Goal: Task Accomplishment & Management: Manage account settings

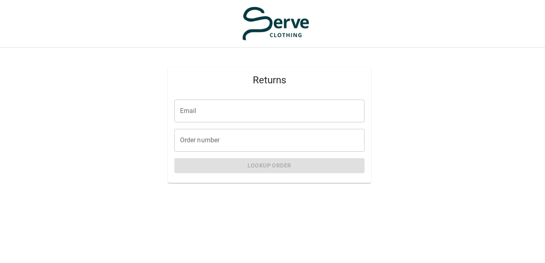
click at [202, 111] on input "Email" at bounding box center [269, 111] width 190 height 23
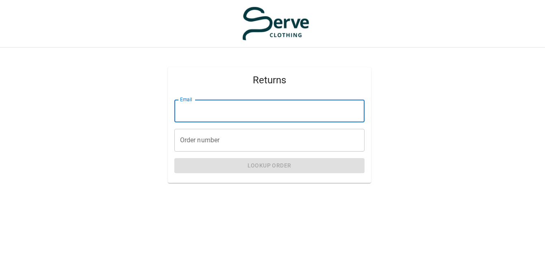
type input "**********"
click at [262, 139] on input "Order number" at bounding box center [269, 140] width 190 height 23
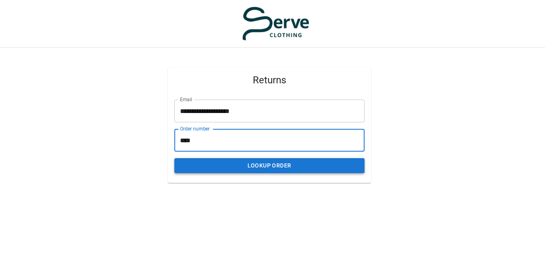
type input "****"
click at [307, 167] on button "Lookup Order" at bounding box center [269, 165] width 190 height 15
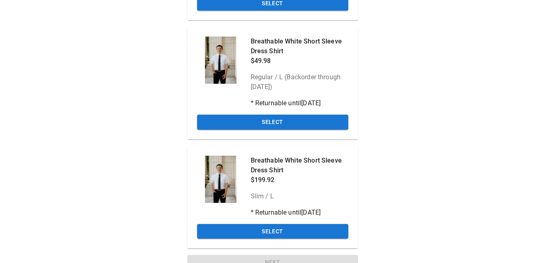
scroll to position [182, 0]
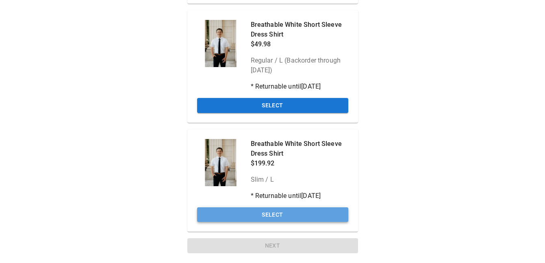
click at [279, 211] on button "Select" at bounding box center [272, 214] width 151 height 15
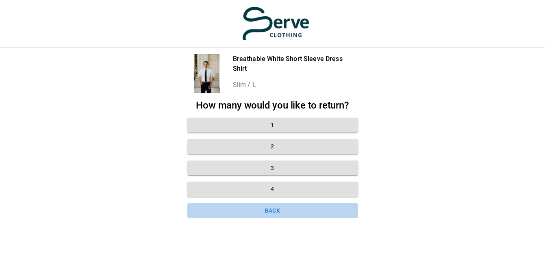
click at [278, 205] on button "Back" at bounding box center [272, 210] width 171 height 15
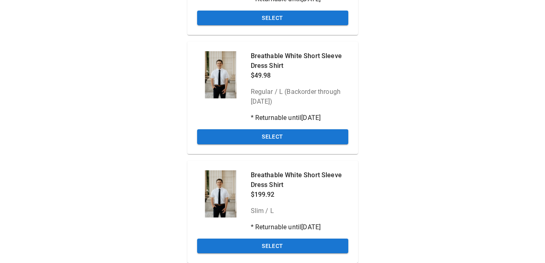
scroll to position [158, 0]
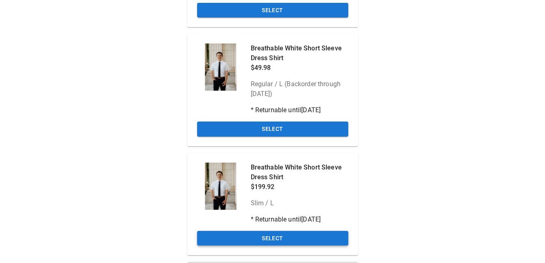
click at [294, 236] on button "Select" at bounding box center [272, 238] width 151 height 15
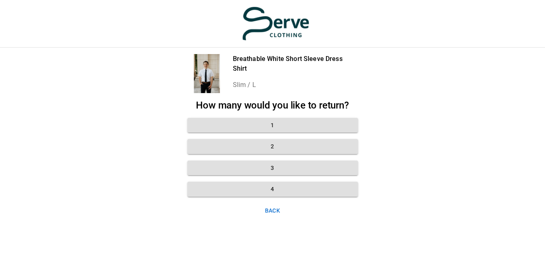
scroll to position [6, 0]
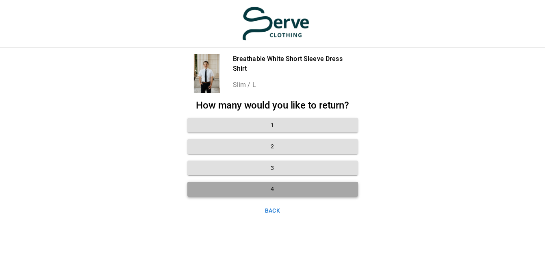
click at [292, 184] on button "4" at bounding box center [272, 189] width 171 height 15
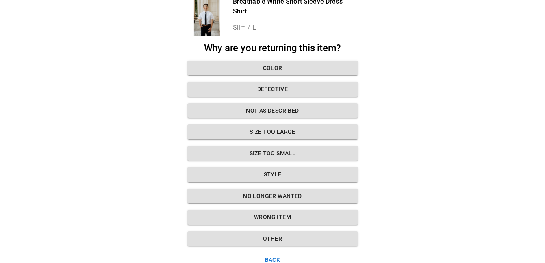
scroll to position [52, 0]
click at [285, 129] on button "Size too large" at bounding box center [272, 131] width 171 height 15
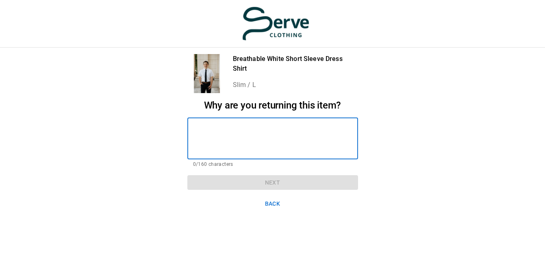
click at [279, 124] on textarea at bounding box center [272, 138] width 159 height 28
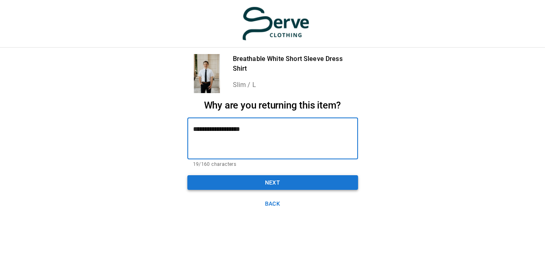
type textarea "**********"
click at [289, 175] on button "Next" at bounding box center [272, 182] width 171 height 15
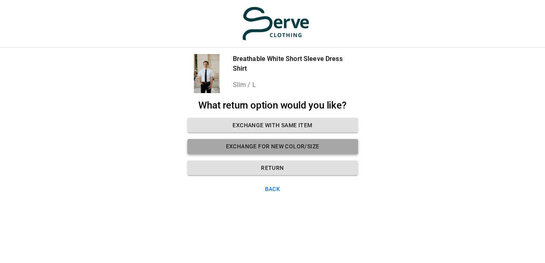
click at [286, 139] on button "Exchange for new color/size" at bounding box center [272, 146] width 171 height 15
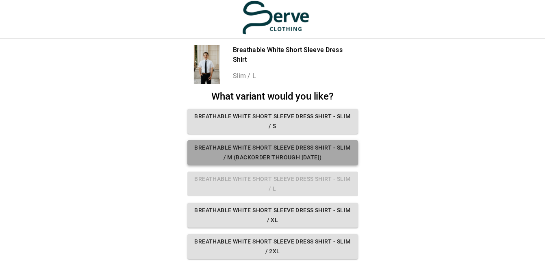
click at [281, 152] on button "Breathable White Short Sleeve Dress Shirt - Slim / M (Backorder through [DATE])" at bounding box center [272, 152] width 171 height 25
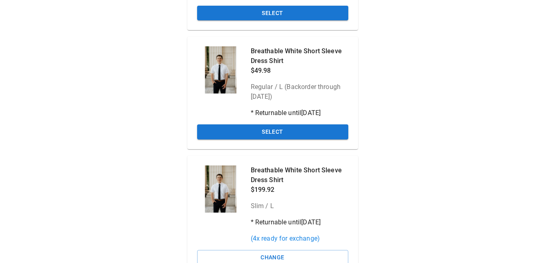
scroll to position [198, 0]
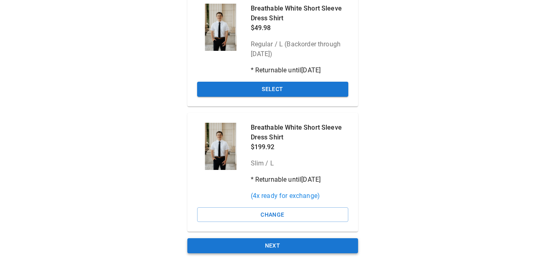
click at [276, 244] on button "Next" at bounding box center [272, 245] width 171 height 15
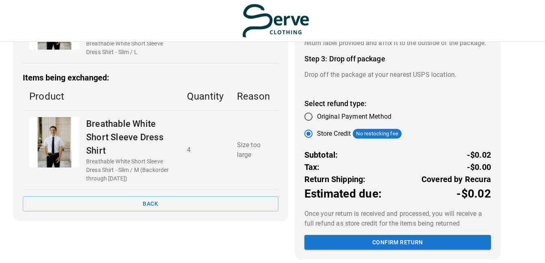
scroll to position [150, 0]
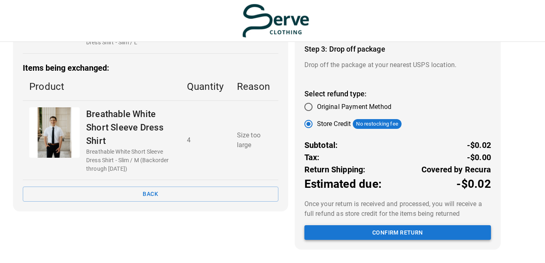
click at [394, 230] on button "Confirm return" at bounding box center [397, 232] width 187 height 15
